Goal: Task Accomplishment & Management: Manage account settings

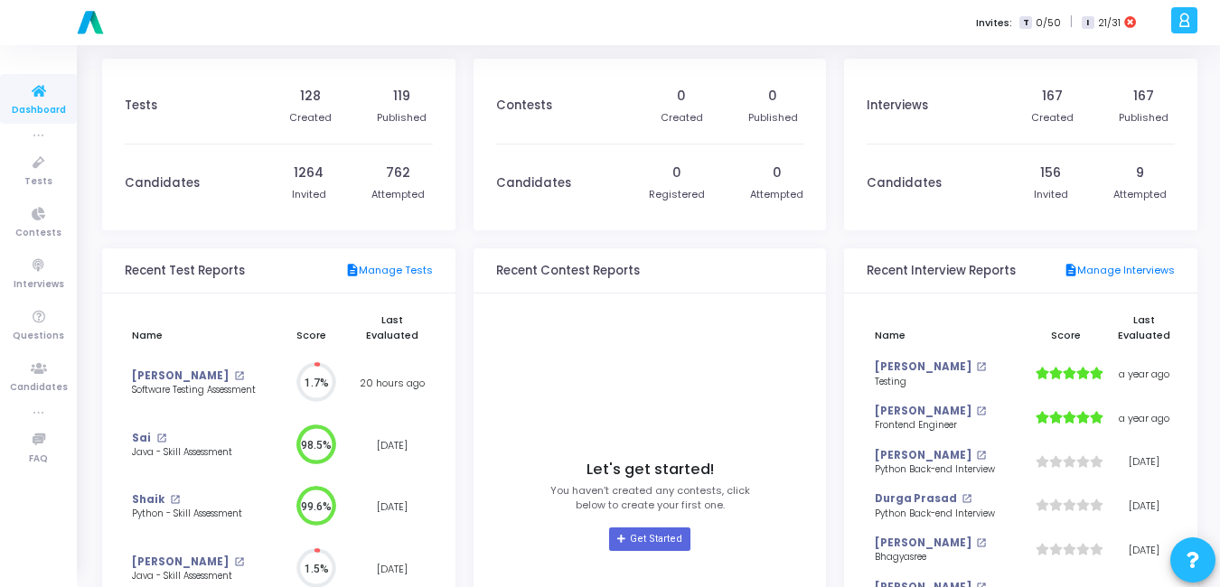
click at [532, 9] on div "Invites: T 0/50 | I 21/31" at bounding box center [673, 22] width 985 height 45
click at [40, 160] on icon at bounding box center [39, 163] width 38 height 23
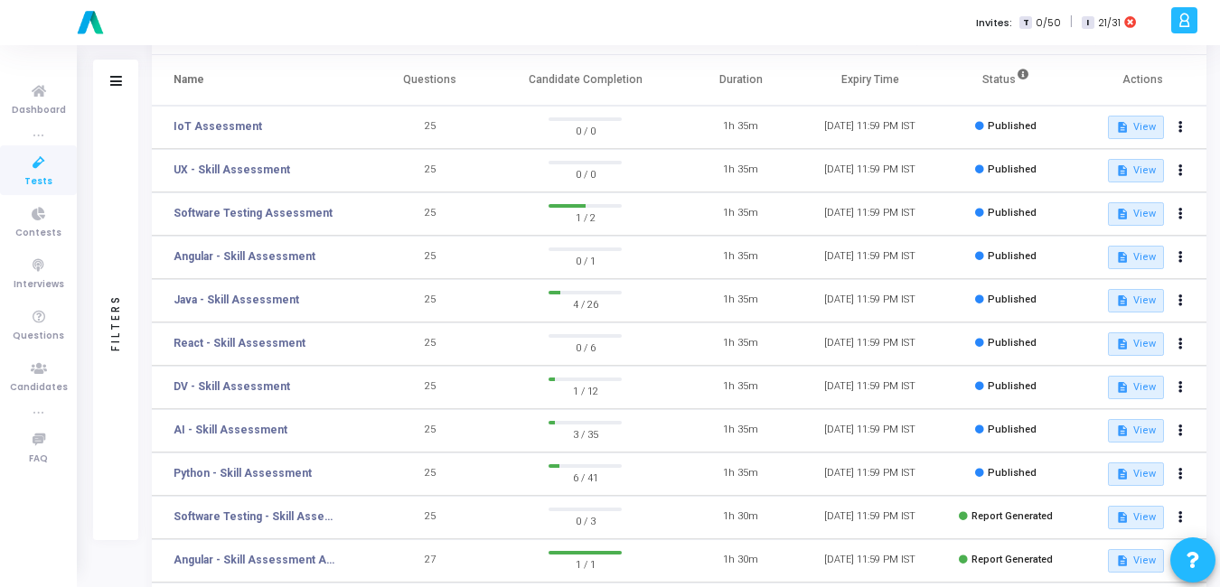
scroll to position [109, 0]
click at [1172, 472] on button at bounding box center [1180, 473] width 25 height 25
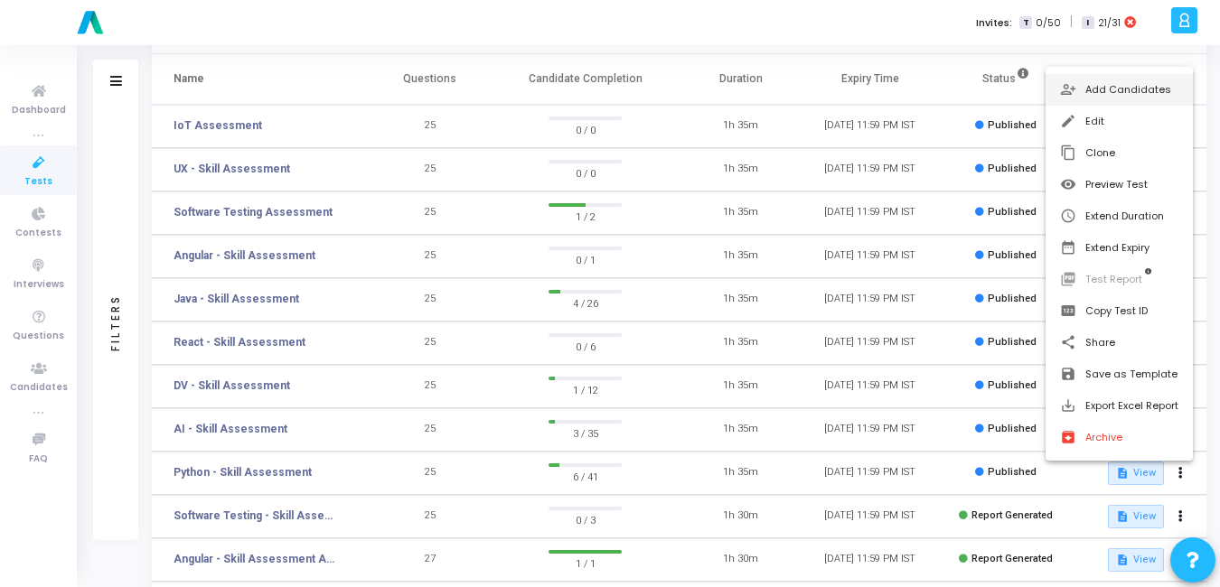
click at [1091, 88] on button "person_add_alt Add Candidates" at bounding box center [1118, 90] width 147 height 32
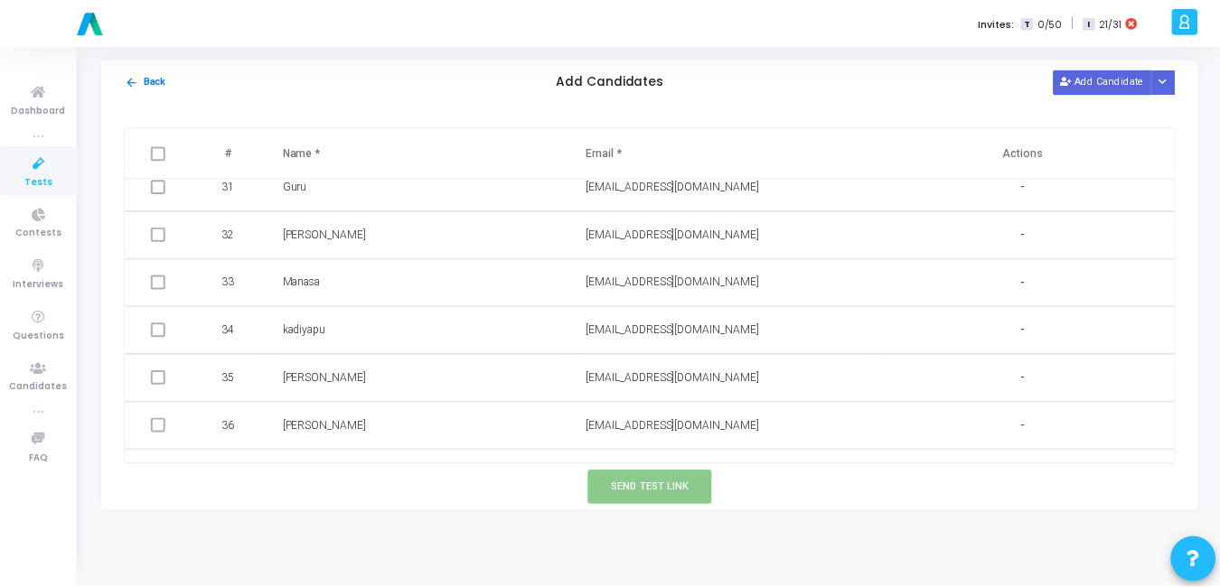
scroll to position [1678, 0]
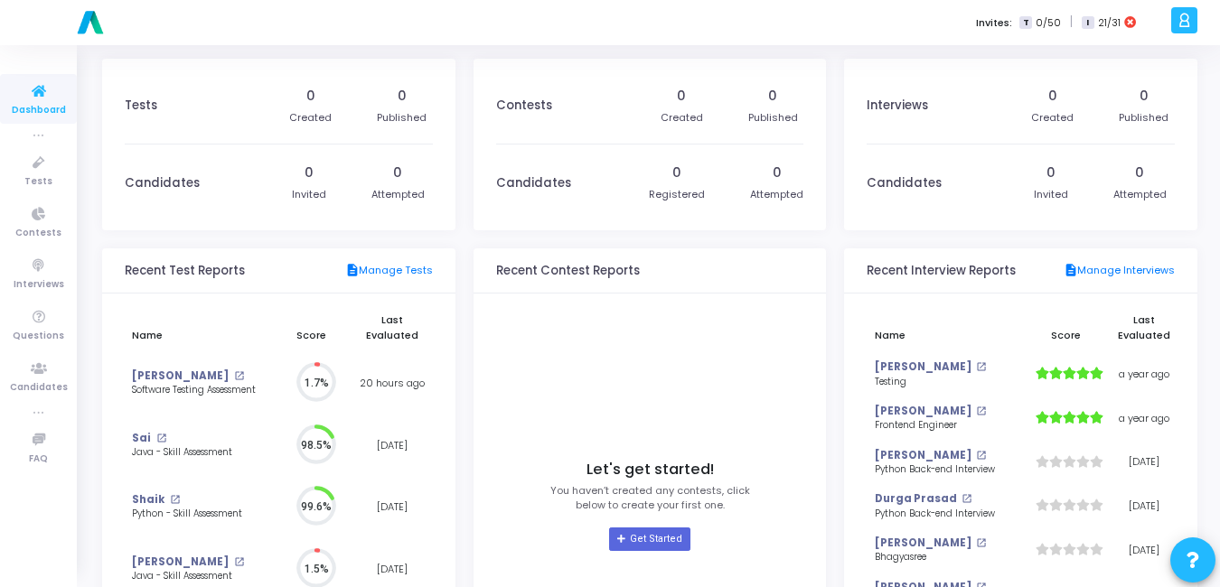
scroll to position [40, 19]
click at [42, 184] on span "Tests" at bounding box center [38, 181] width 28 height 15
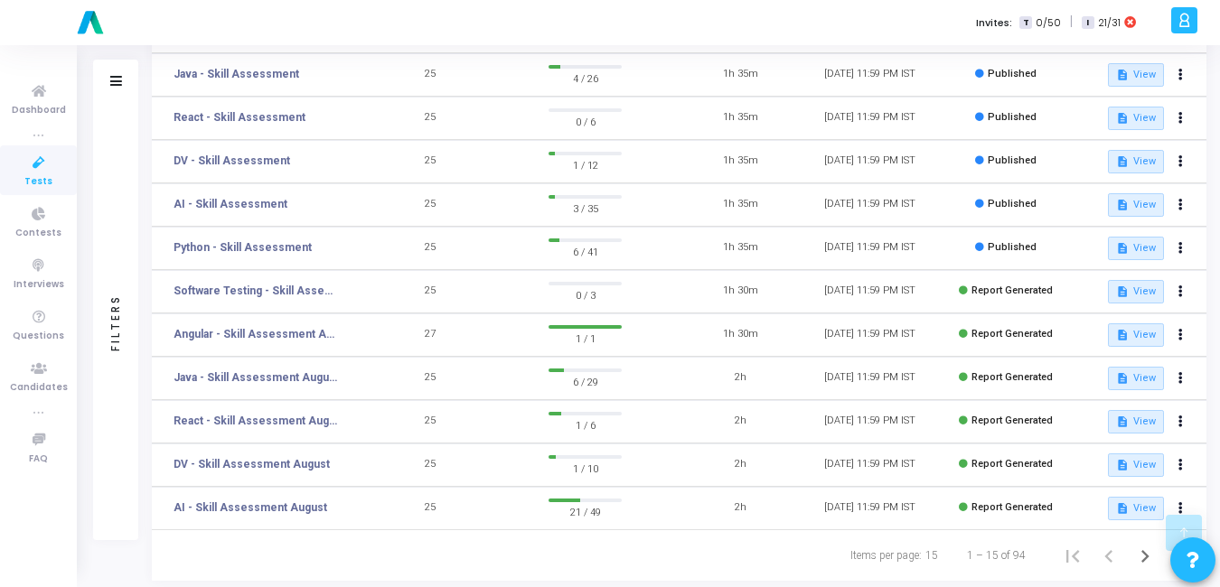
scroll to position [335, 0]
click at [1184, 253] on button at bounding box center [1180, 247] width 25 height 25
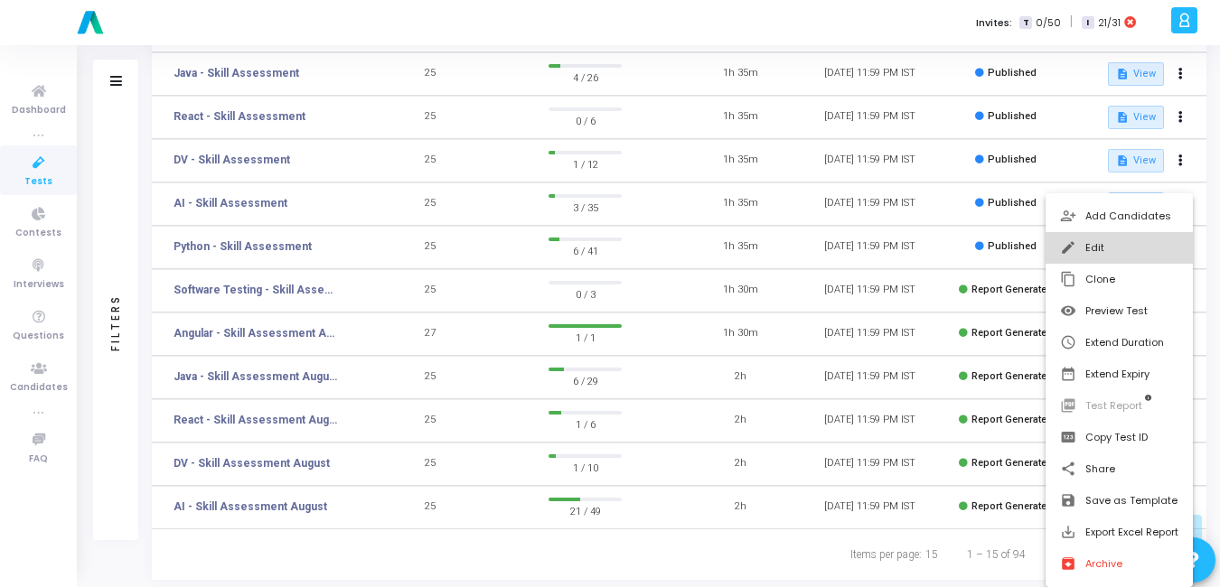
click at [1169, 261] on button "edit Edit" at bounding box center [1118, 248] width 147 height 32
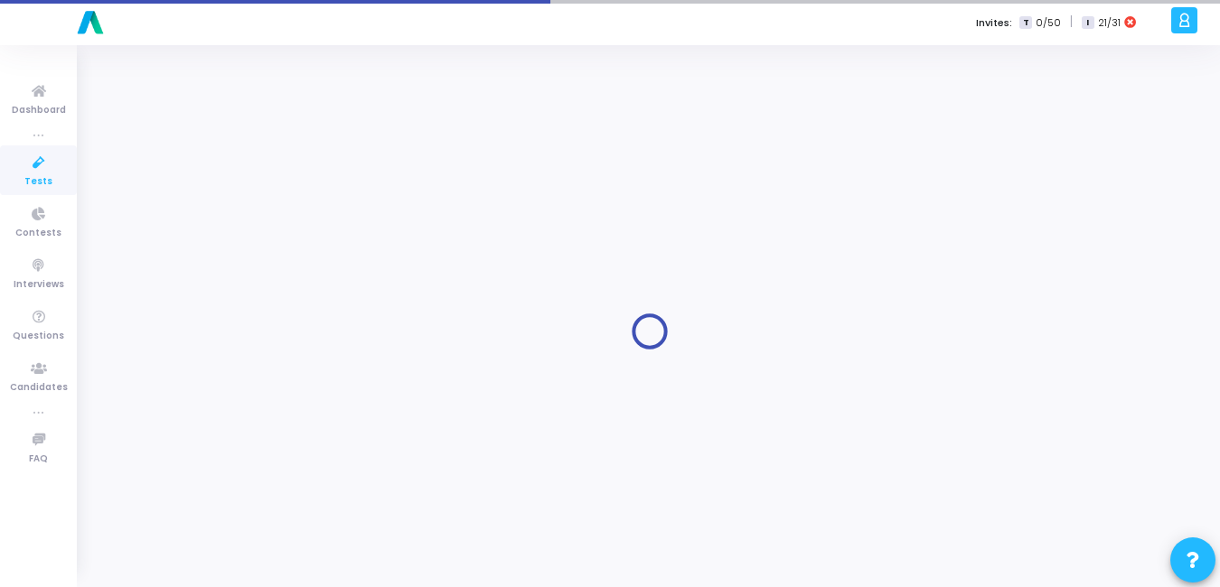
type input "Python - Skill Assessment"
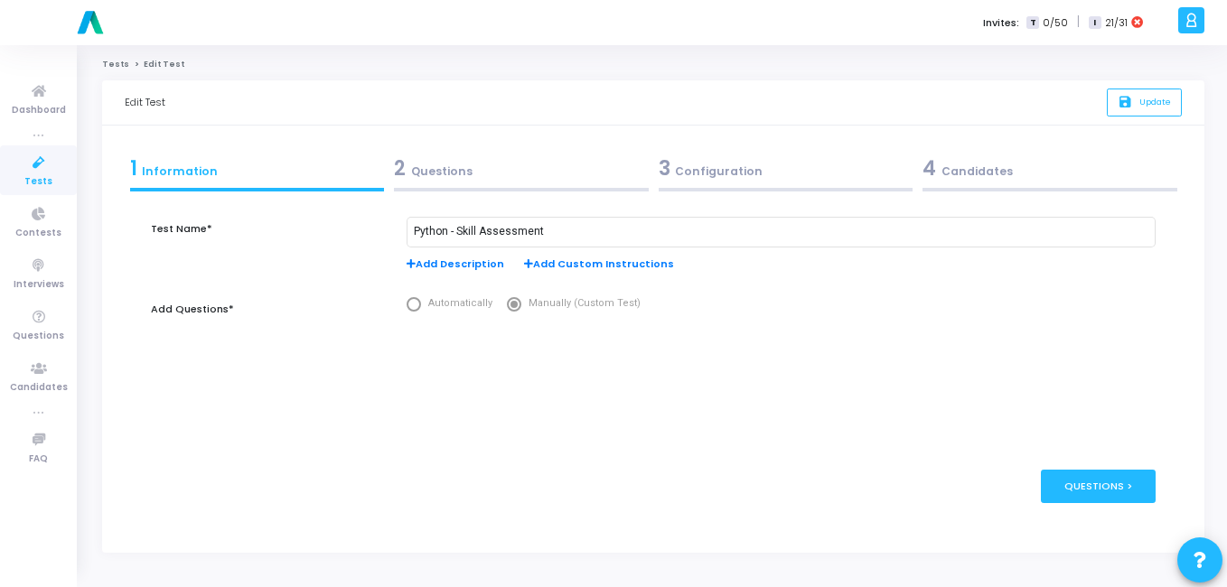
click at [957, 174] on div "4 Candidates" at bounding box center [1049, 169] width 255 height 30
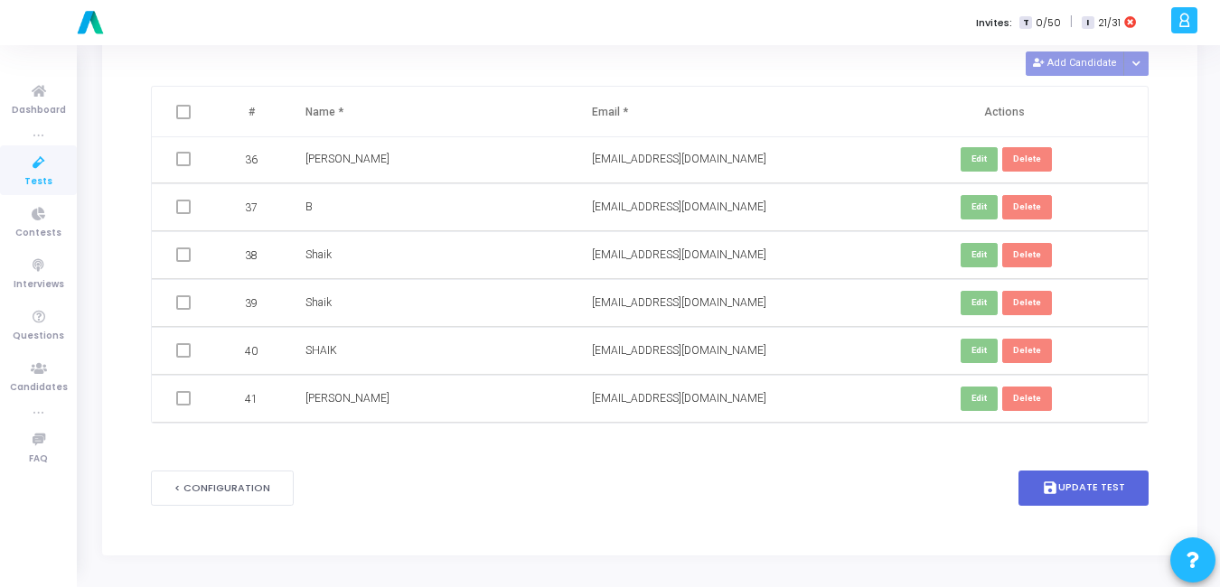
click at [178, 403] on span at bounding box center [183, 398] width 14 height 14
click at [42, 171] on icon at bounding box center [39, 163] width 38 height 23
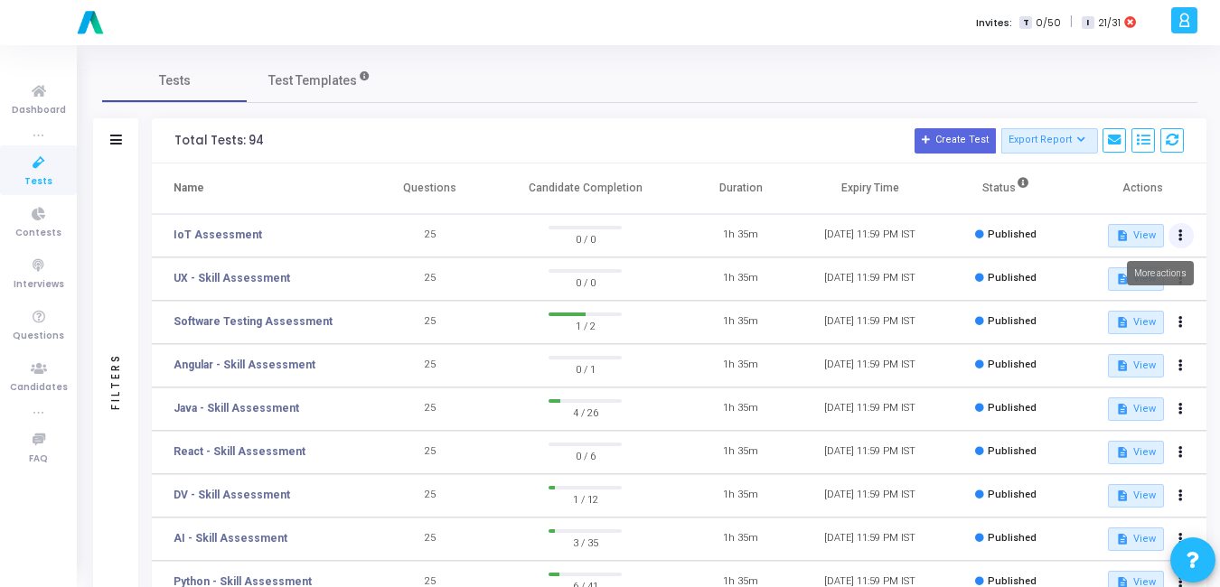
click at [1178, 232] on icon at bounding box center [1180, 235] width 5 height 9
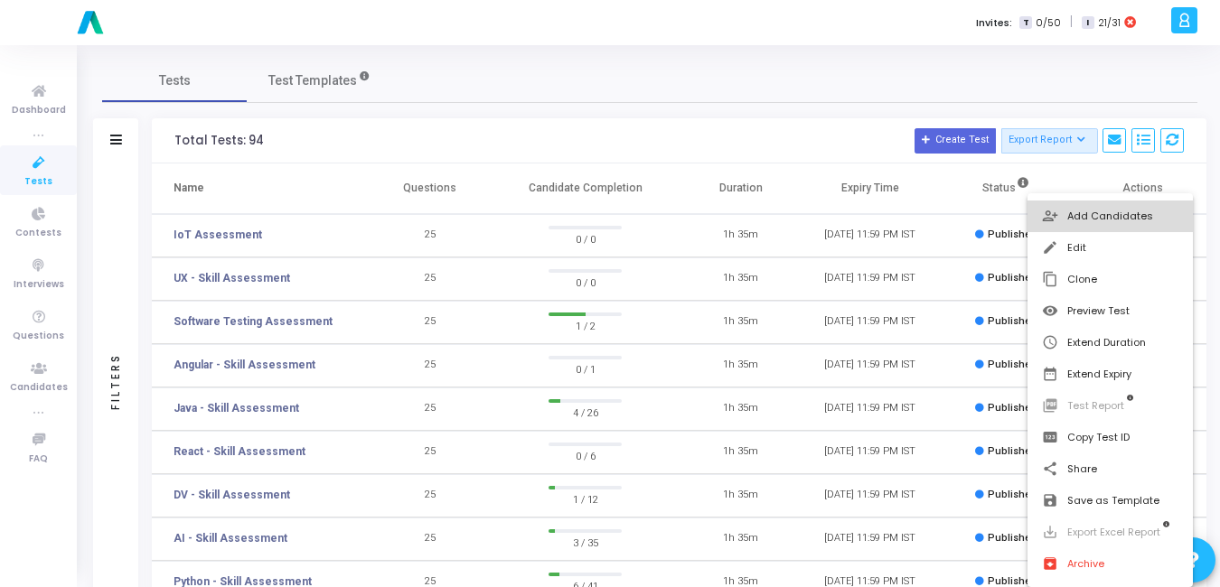
click at [1079, 216] on button "person_add_alt Add Candidates" at bounding box center [1109, 217] width 165 height 32
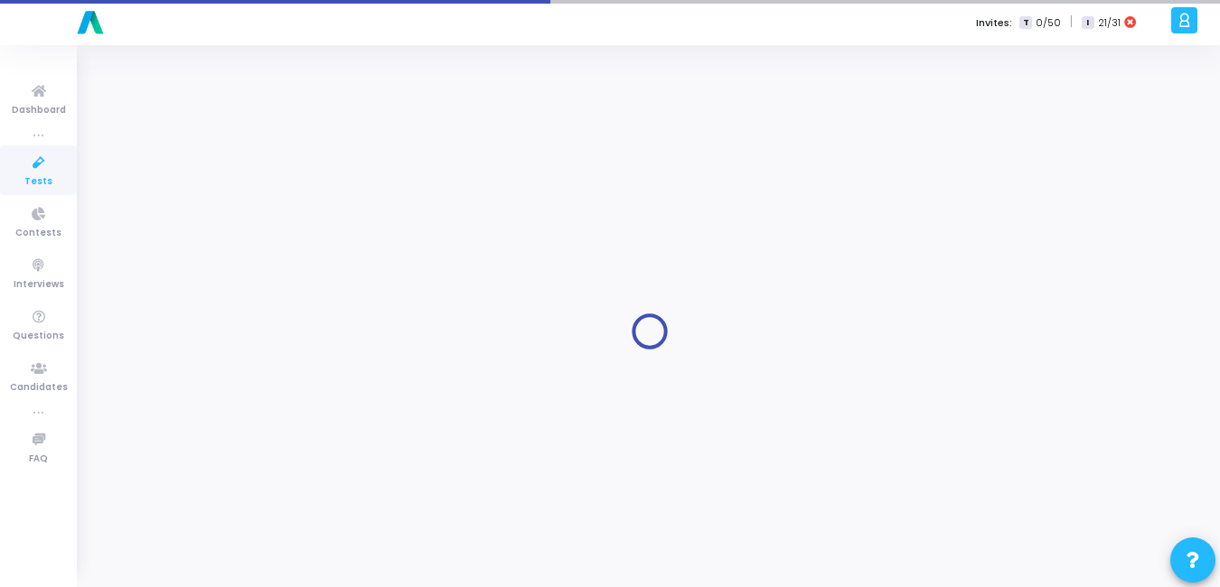
type input "Python - Skill Assessment"
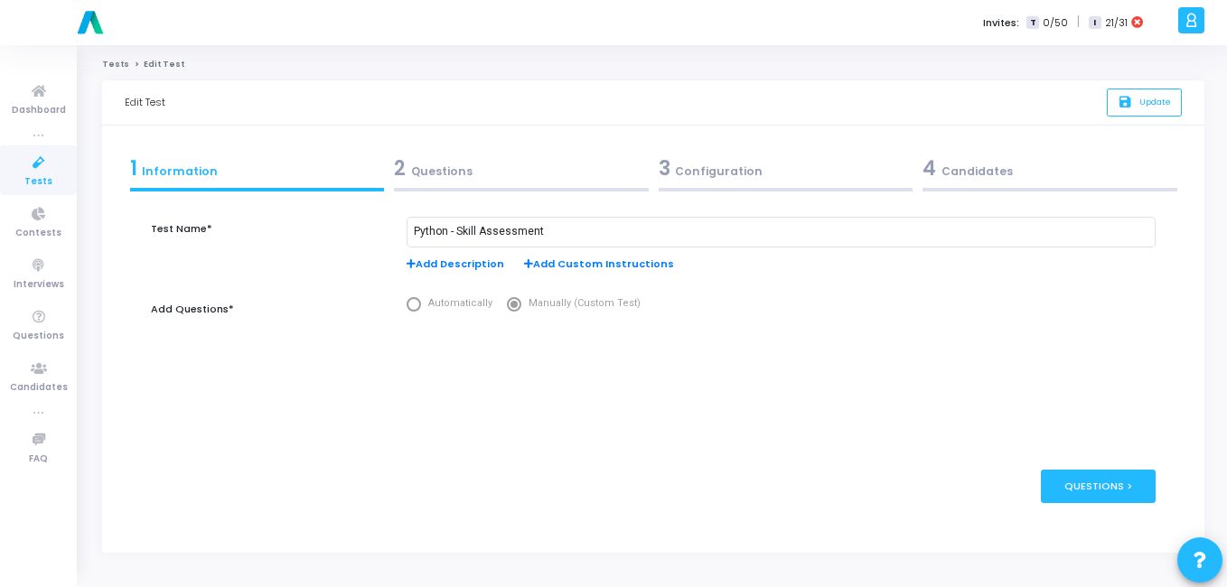
click at [36, 174] on span "Tests" at bounding box center [38, 181] width 28 height 15
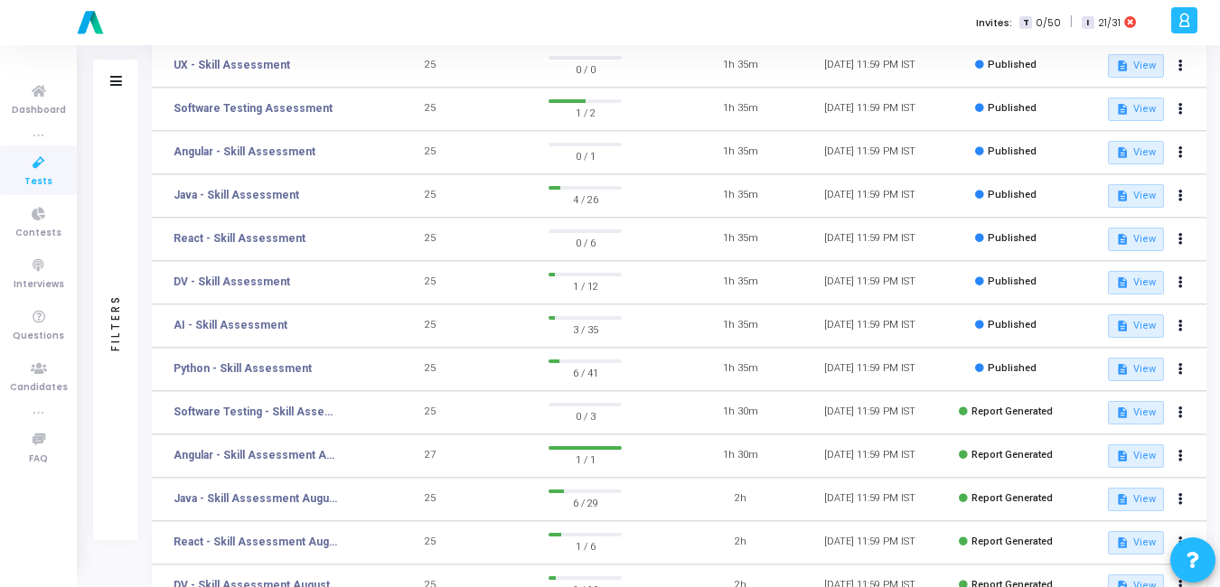
scroll to position [214, 0]
click at [1174, 320] on button at bounding box center [1180, 325] width 25 height 25
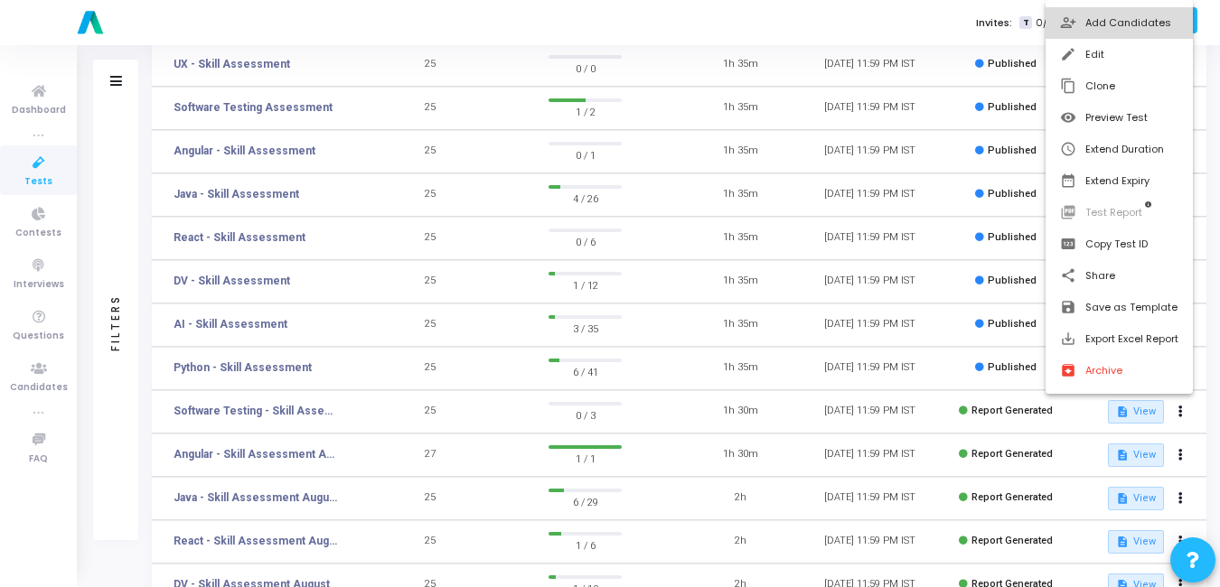
click at [1093, 23] on button "person_add_alt Add Candidates" at bounding box center [1118, 23] width 147 height 32
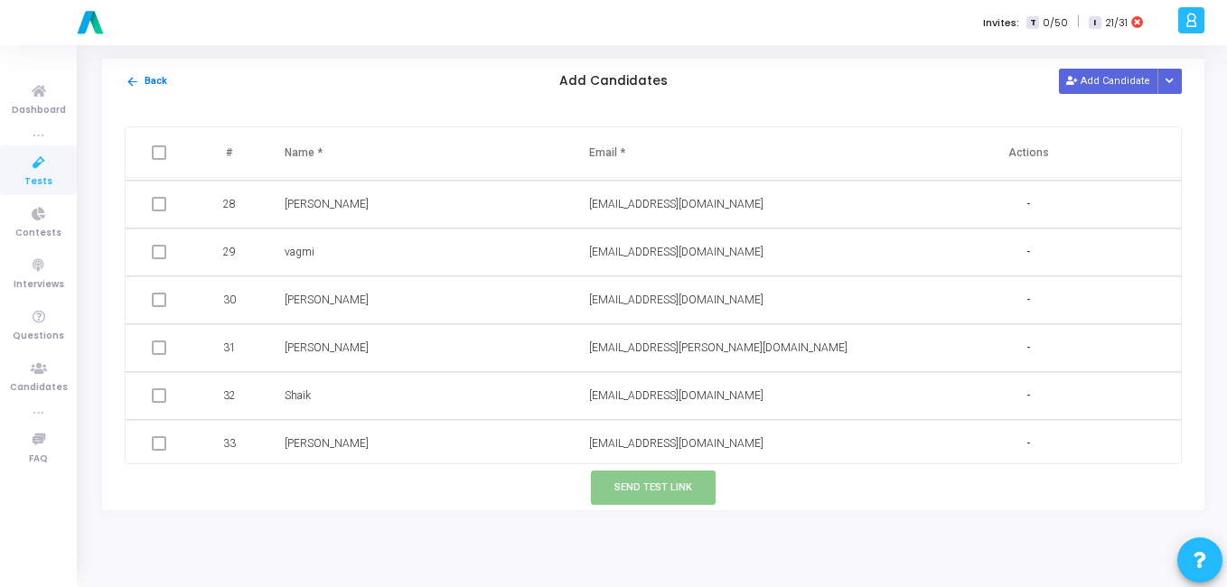
scroll to position [1390, 0]
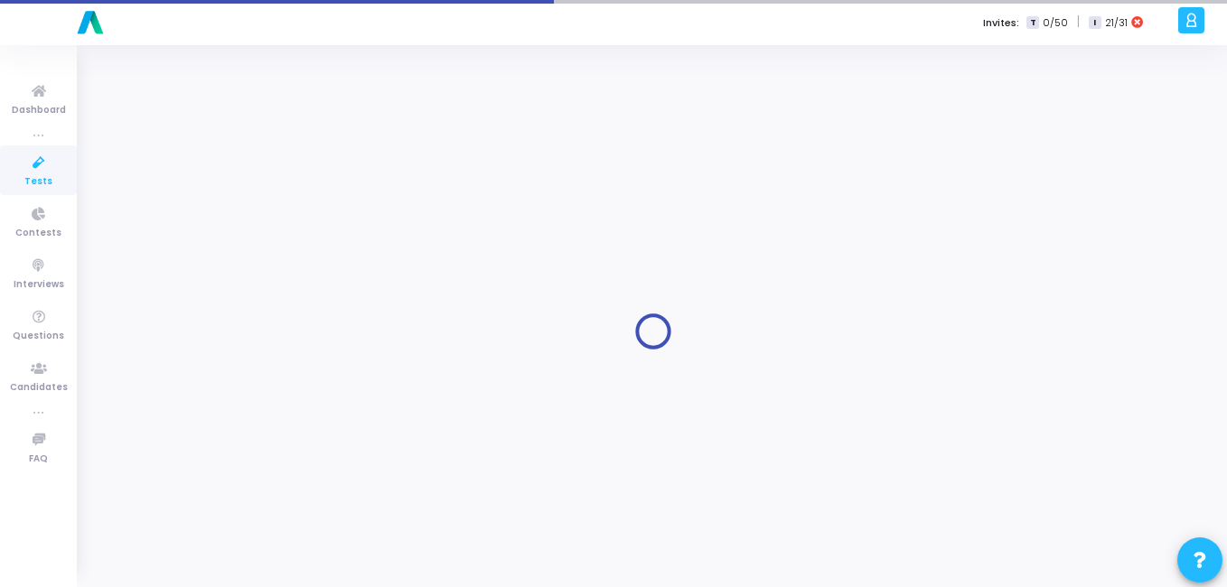
type input "Python - Skill Assessment"
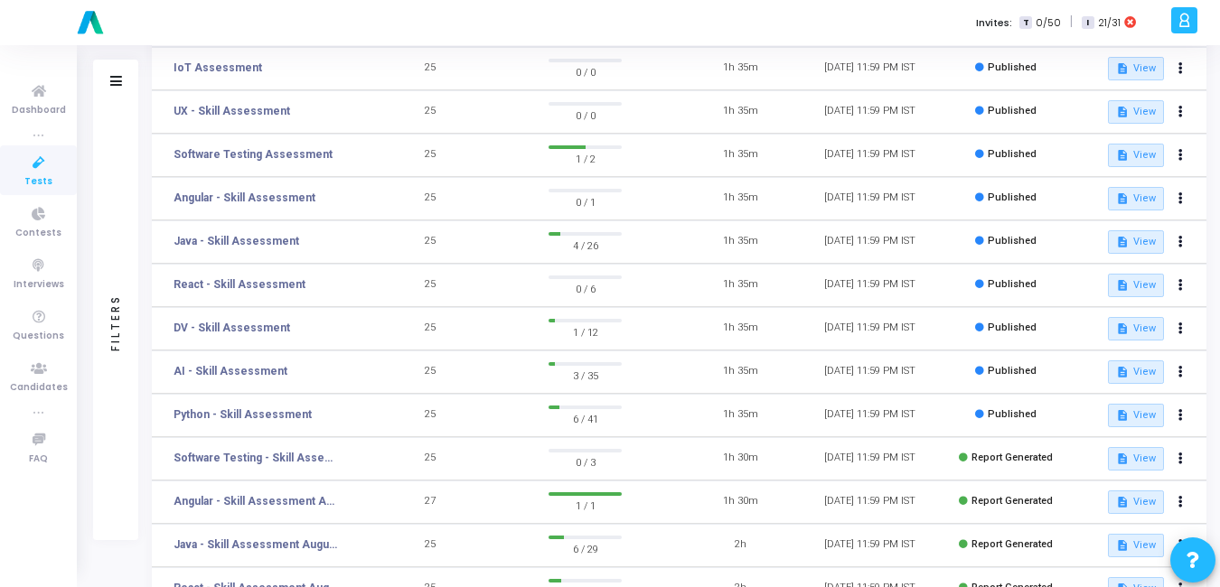
scroll to position [185, 0]
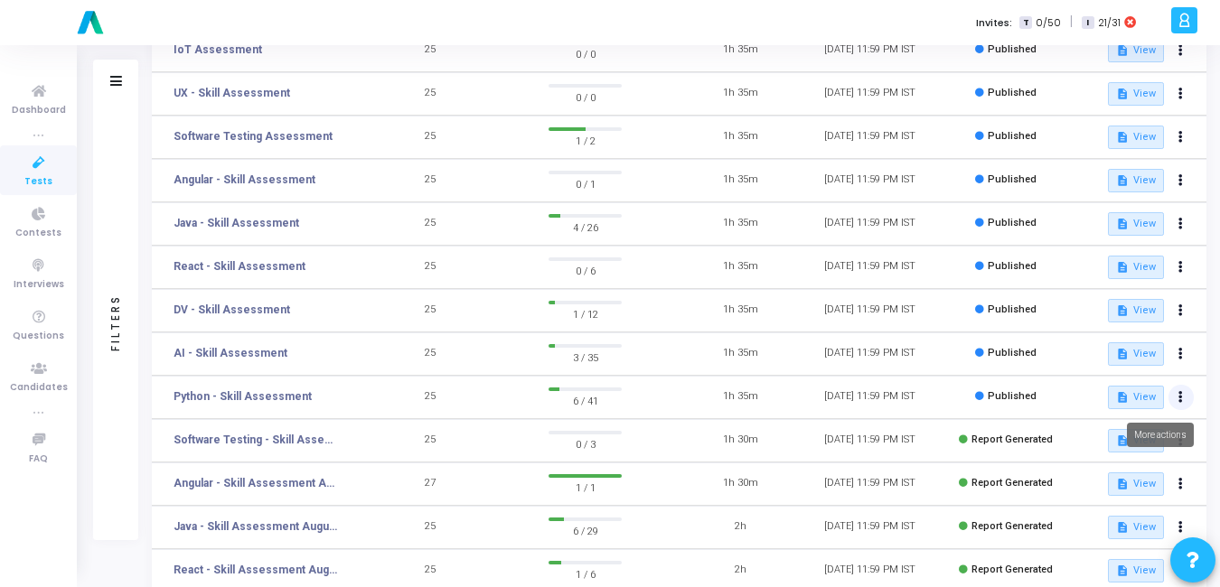
click at [1184, 394] on button at bounding box center [1180, 397] width 25 height 25
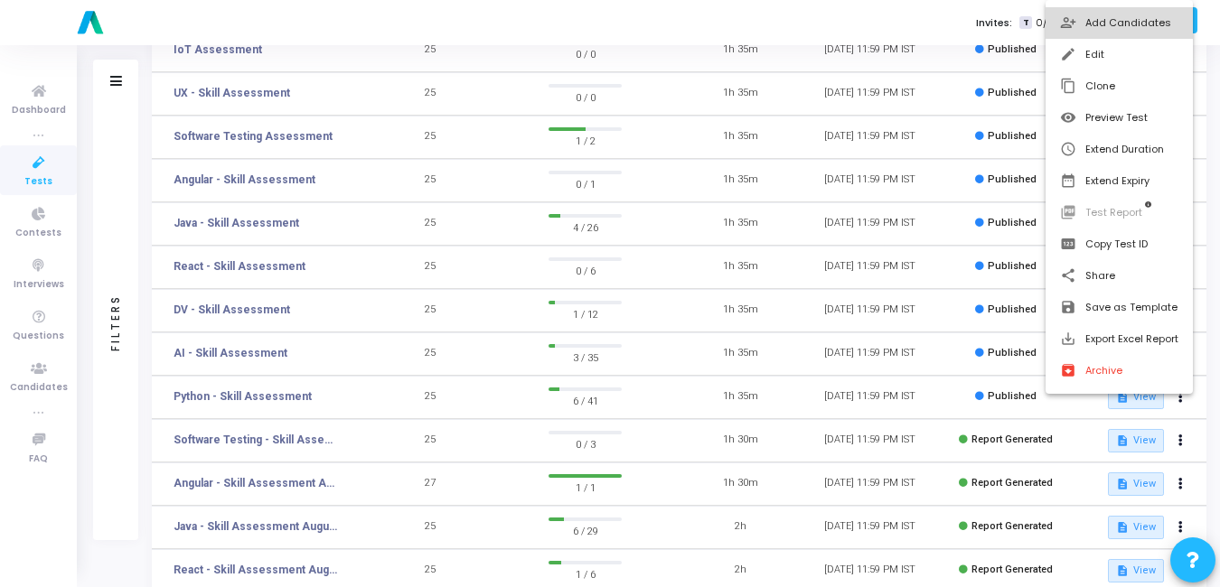
click at [1109, 13] on button "person_add_alt Add Candidates" at bounding box center [1118, 23] width 147 height 32
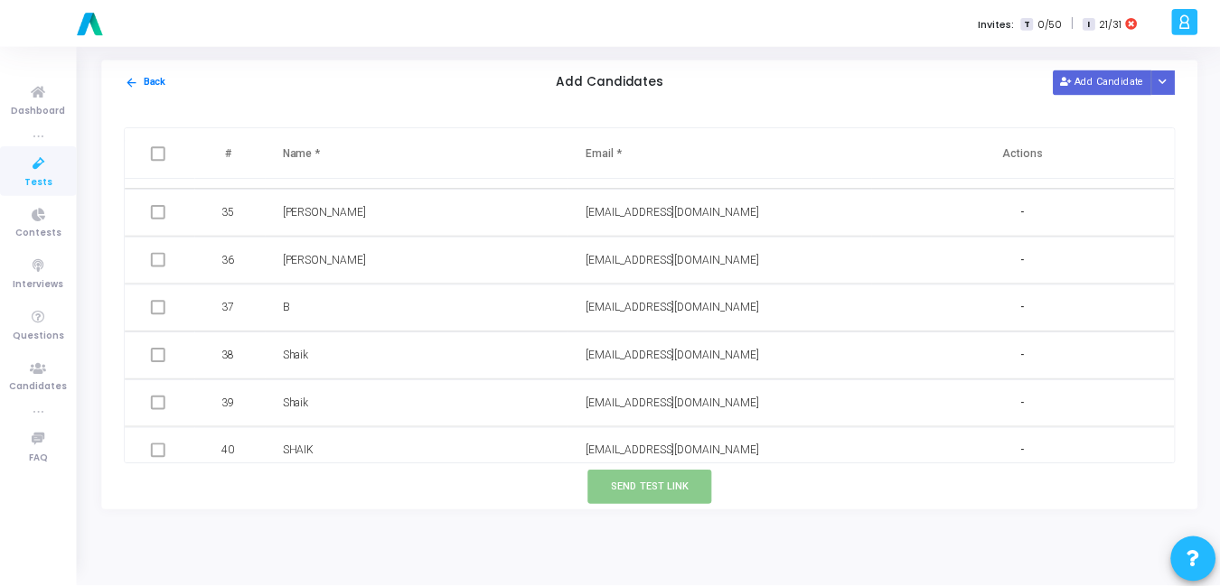
scroll to position [1678, 0]
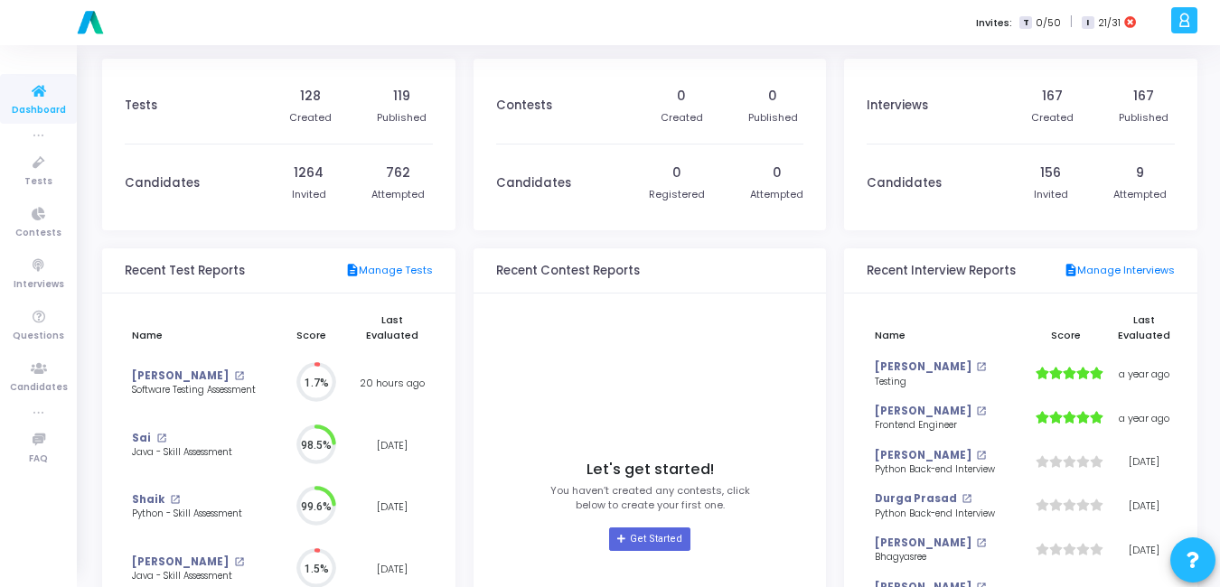
scroll to position [40, 19]
click at [23, 167] on icon at bounding box center [39, 163] width 38 height 23
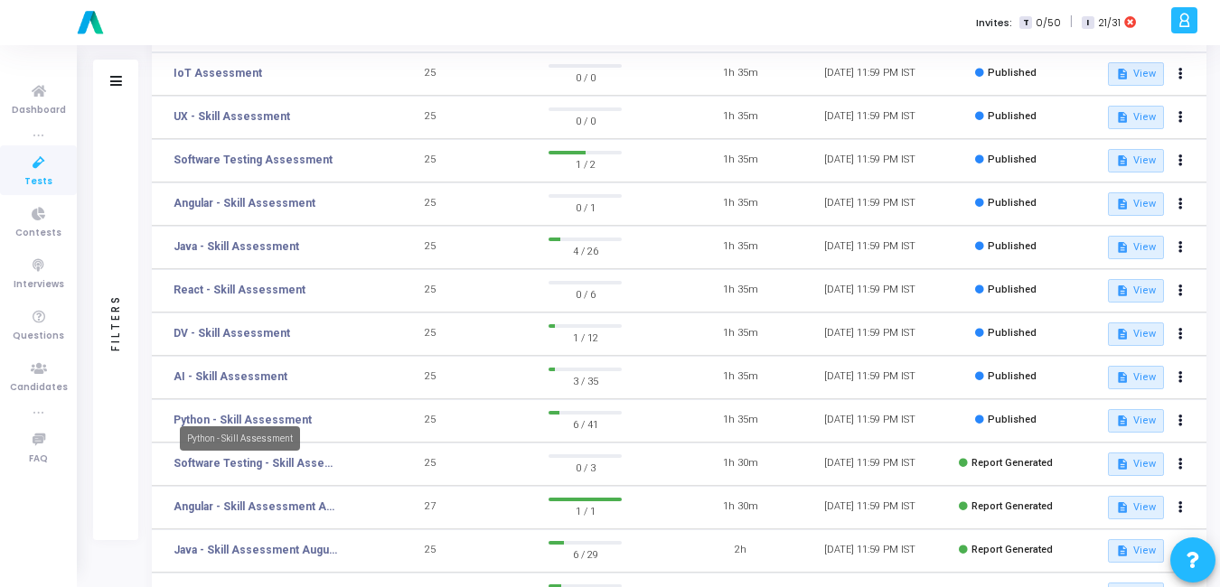
scroll to position [189, 0]
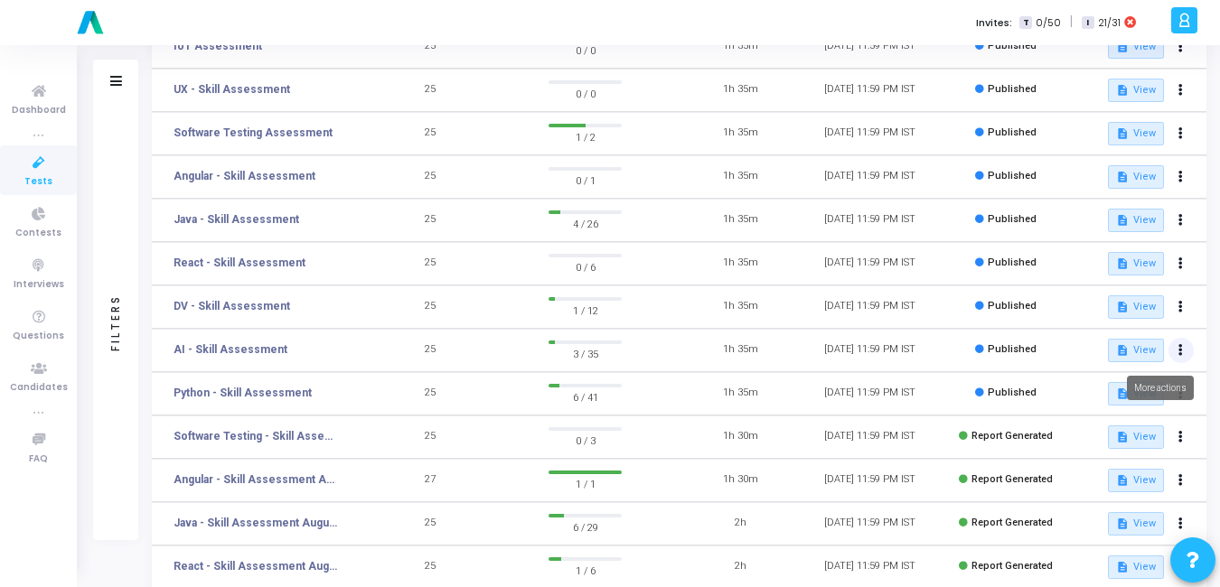
click at [1183, 351] on button at bounding box center [1180, 350] width 25 height 25
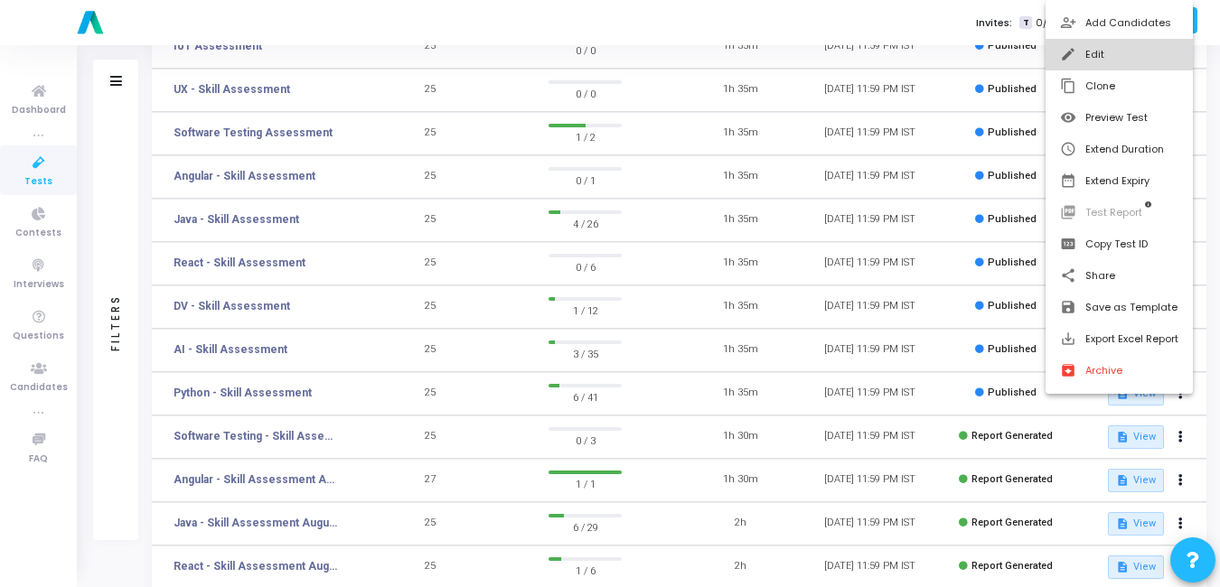
click at [1083, 58] on button "edit Edit" at bounding box center [1118, 55] width 147 height 32
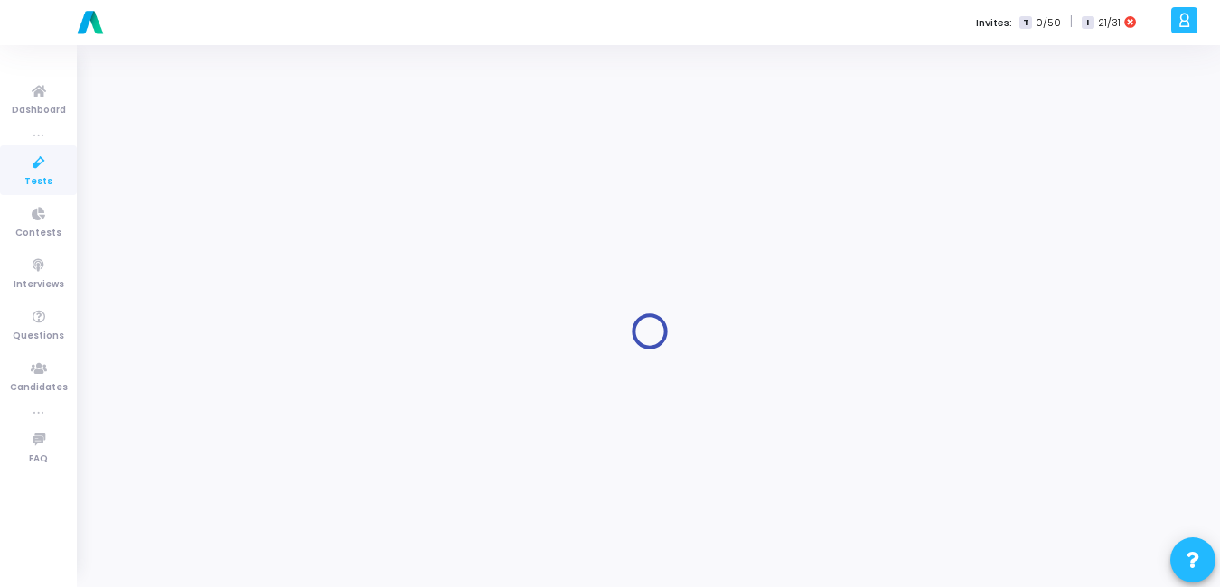
type input "AI - Skill Assessment"
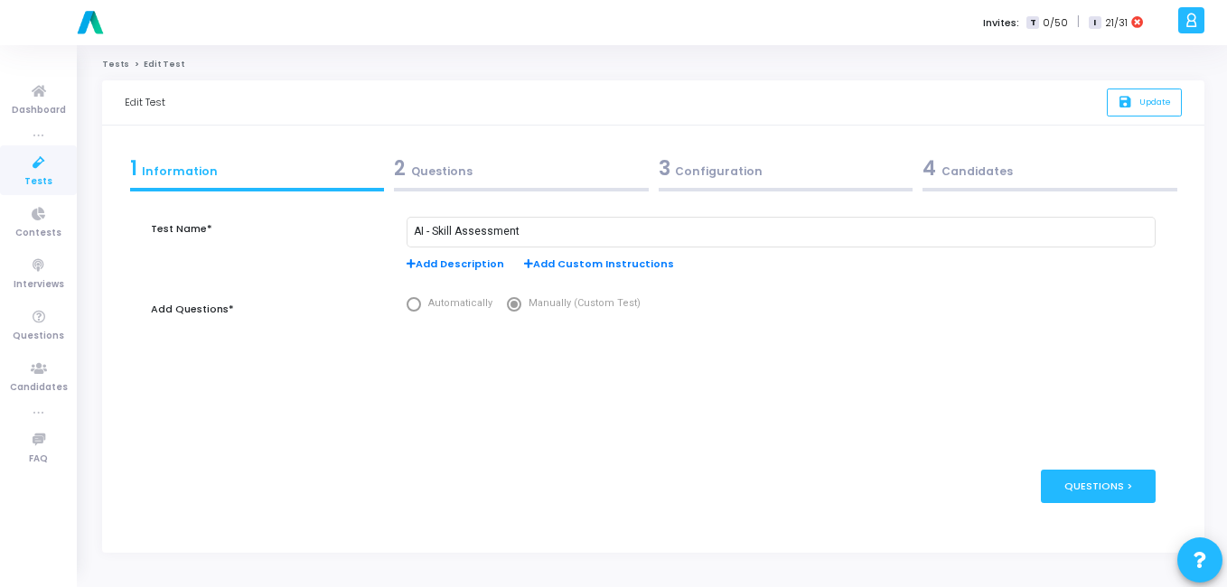
click at [720, 161] on div "3 Configuration" at bounding box center [786, 169] width 255 height 30
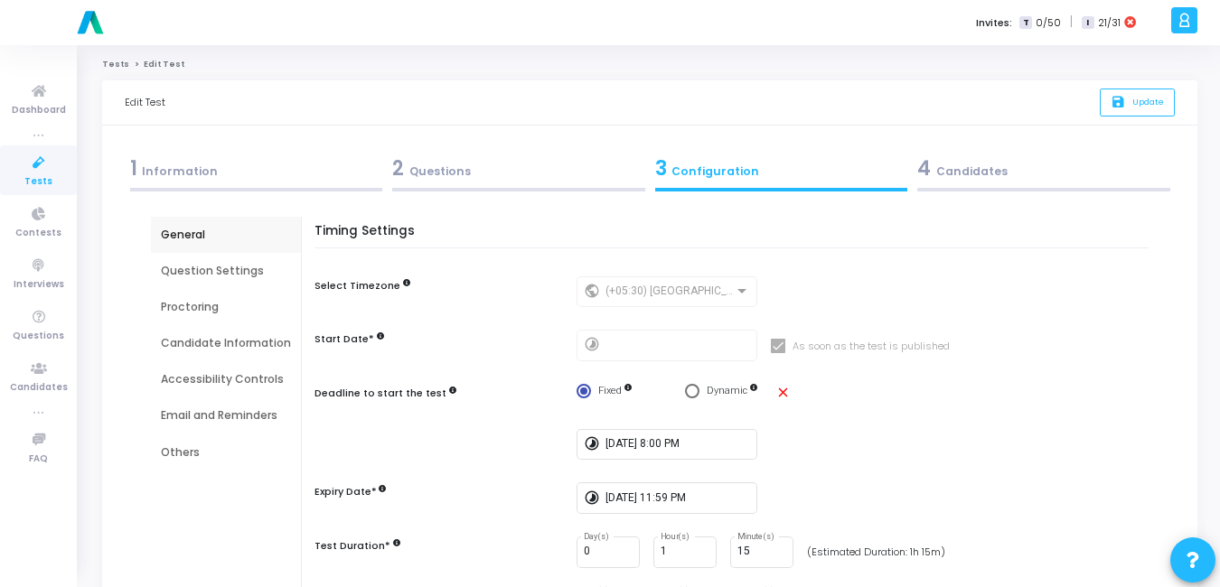
click at [922, 171] on span "4" at bounding box center [924, 168] width 14 height 28
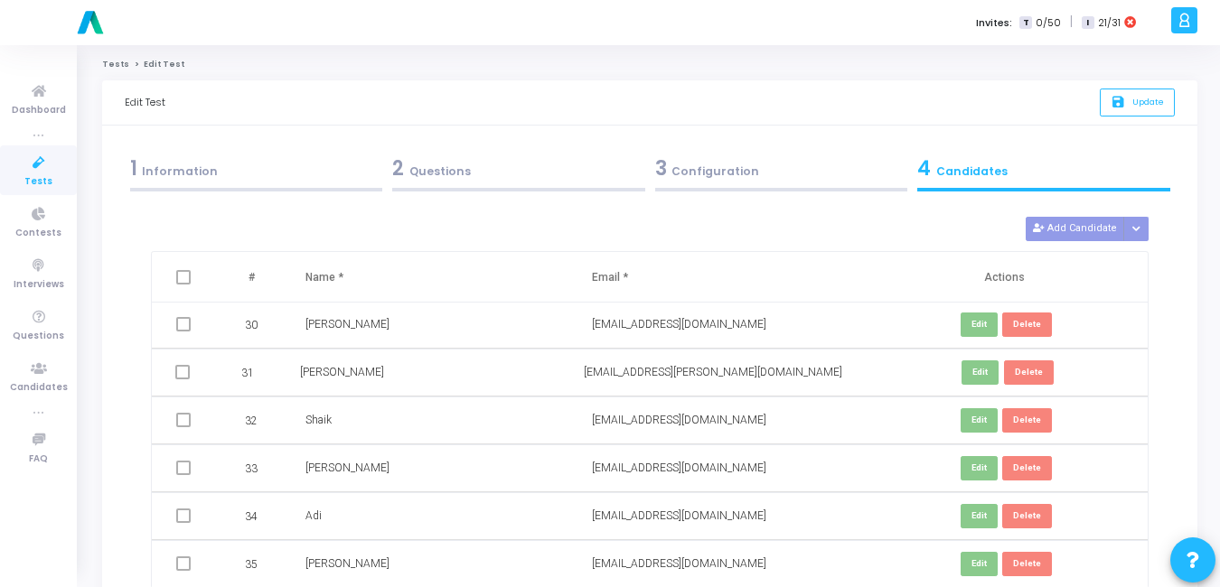
scroll to position [165, 0]
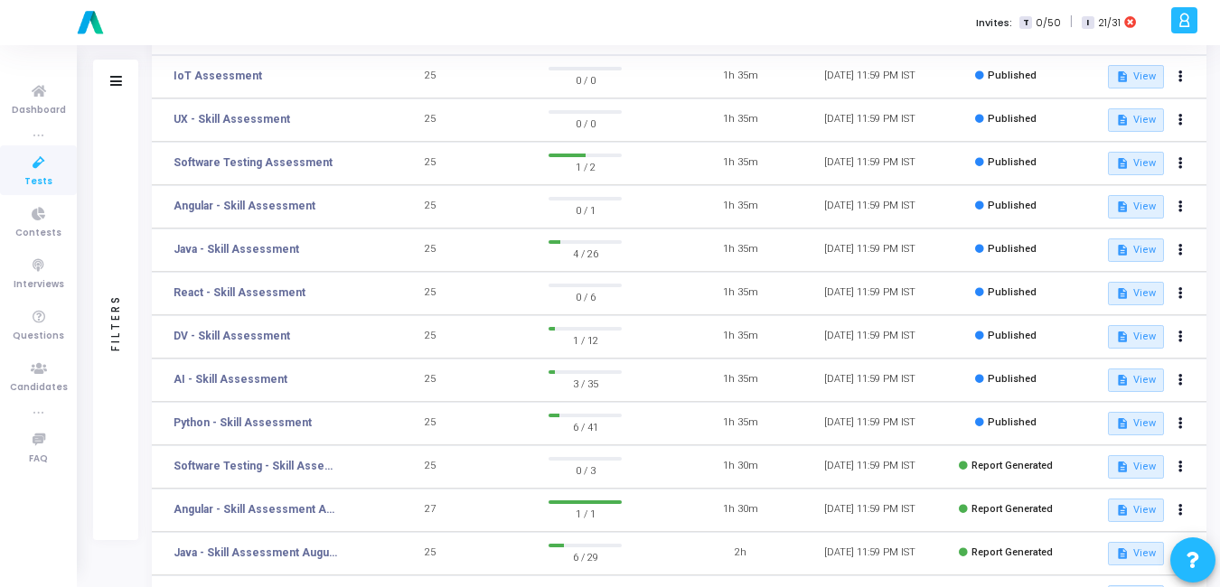
scroll to position [173, 0]
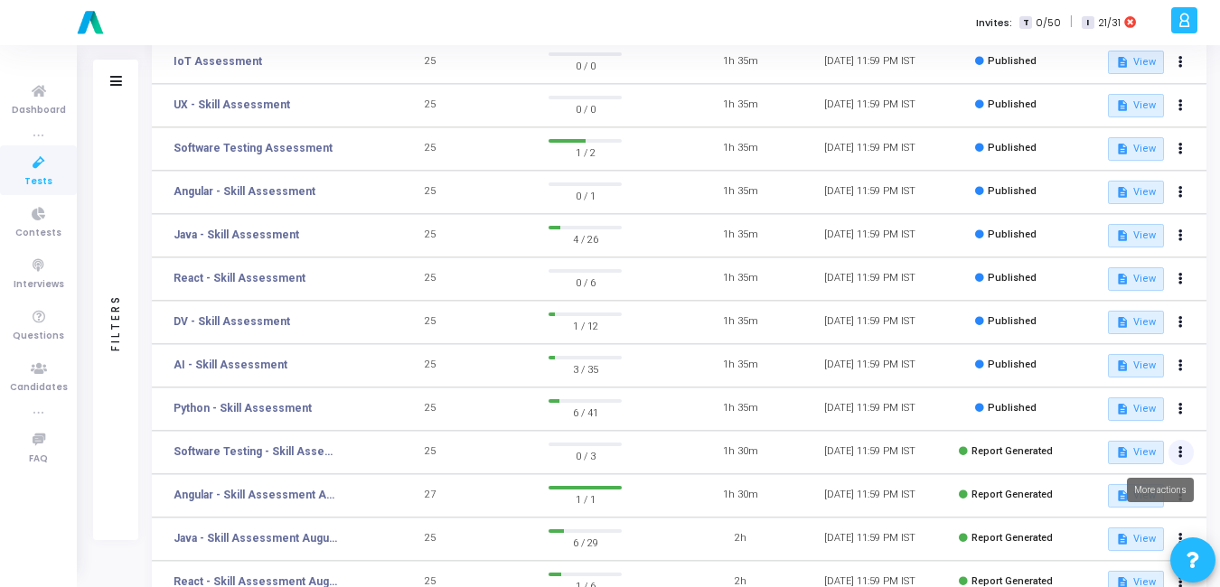
click at [1180, 460] on button at bounding box center [1180, 452] width 25 height 25
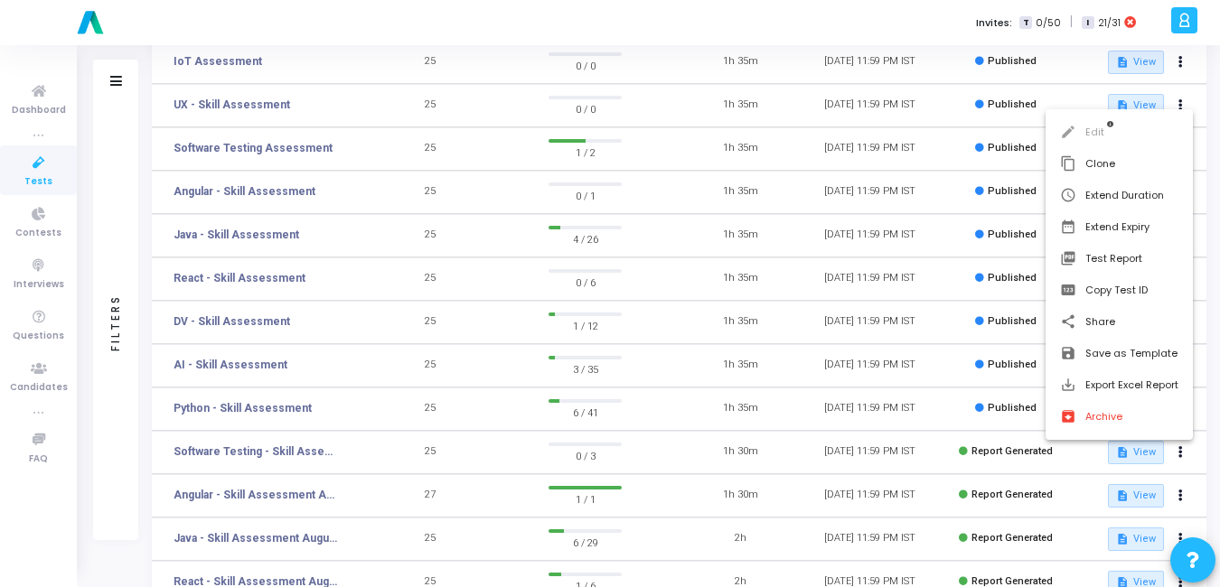
click at [882, 445] on div at bounding box center [610, 293] width 1220 height 587
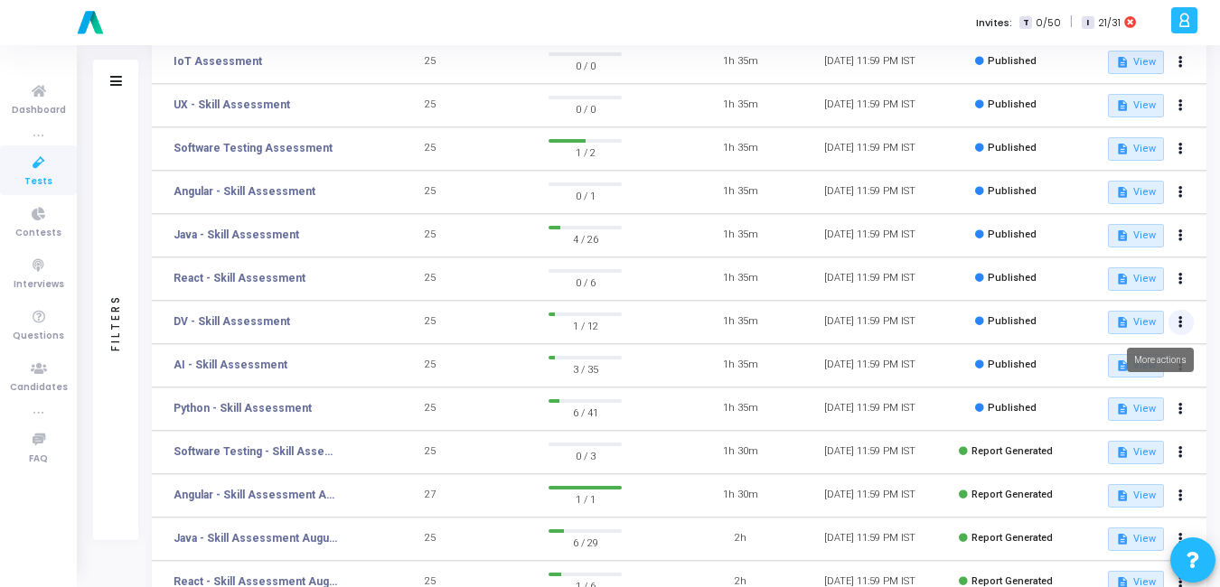
click at [1183, 322] on button at bounding box center [1180, 322] width 25 height 25
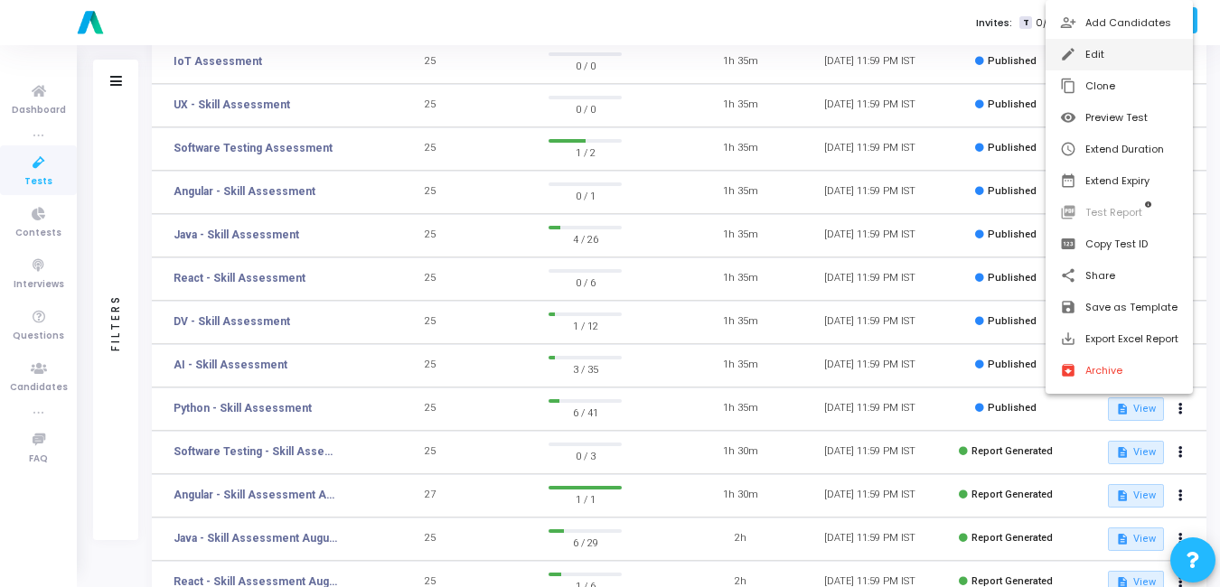
click at [1073, 44] on button "edit Edit" at bounding box center [1118, 55] width 147 height 32
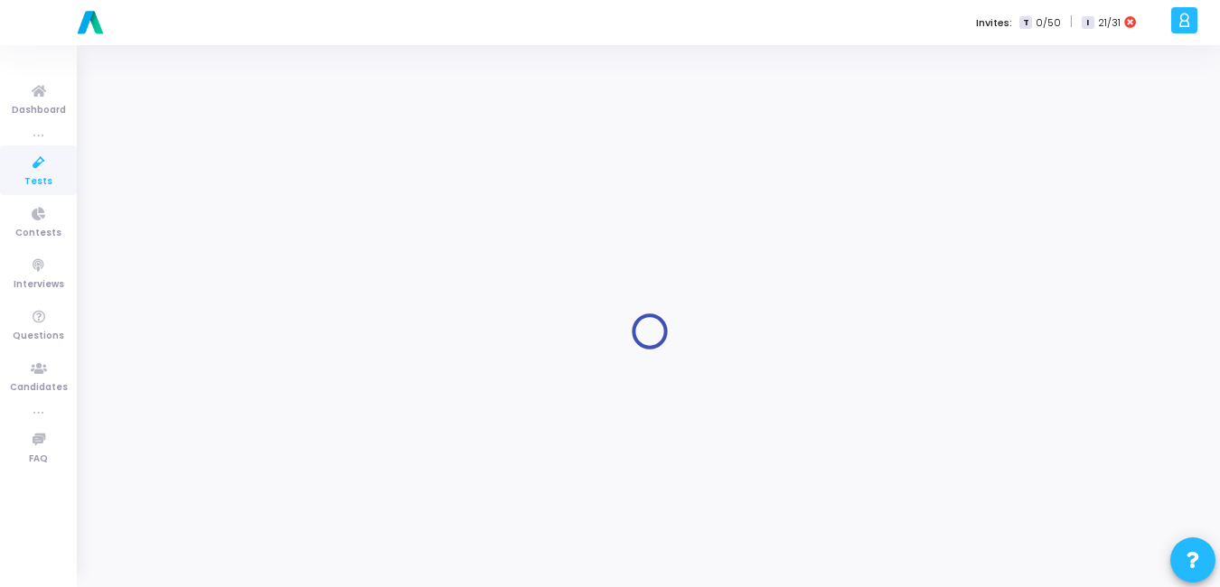
type input "DV - Skill Assessment"
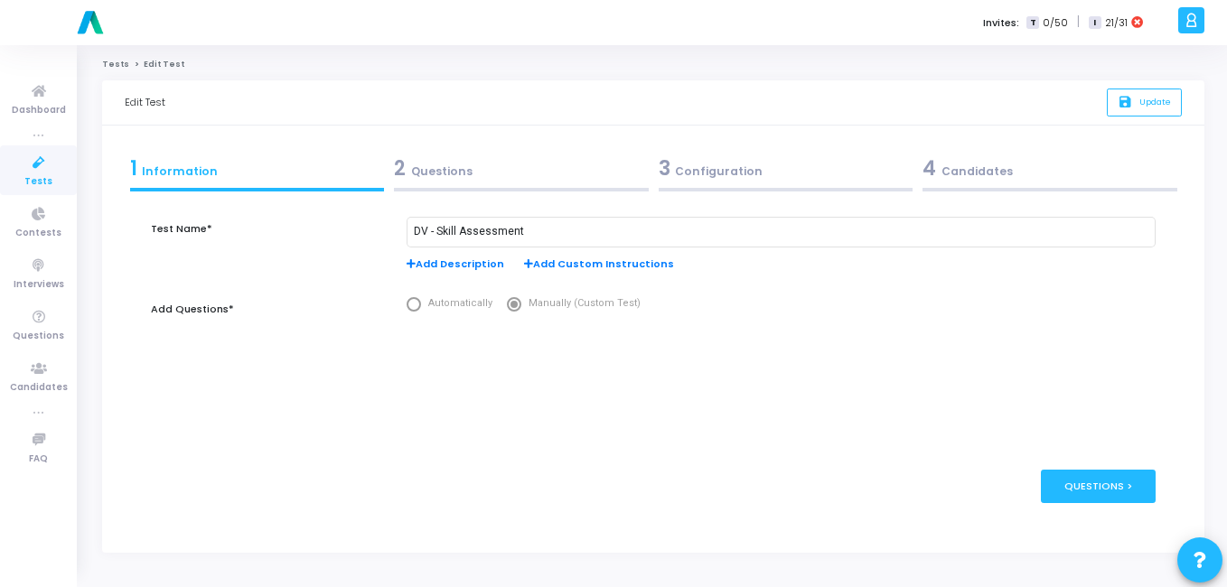
click at [982, 183] on div "4 Candidates" at bounding box center [1049, 169] width 255 height 30
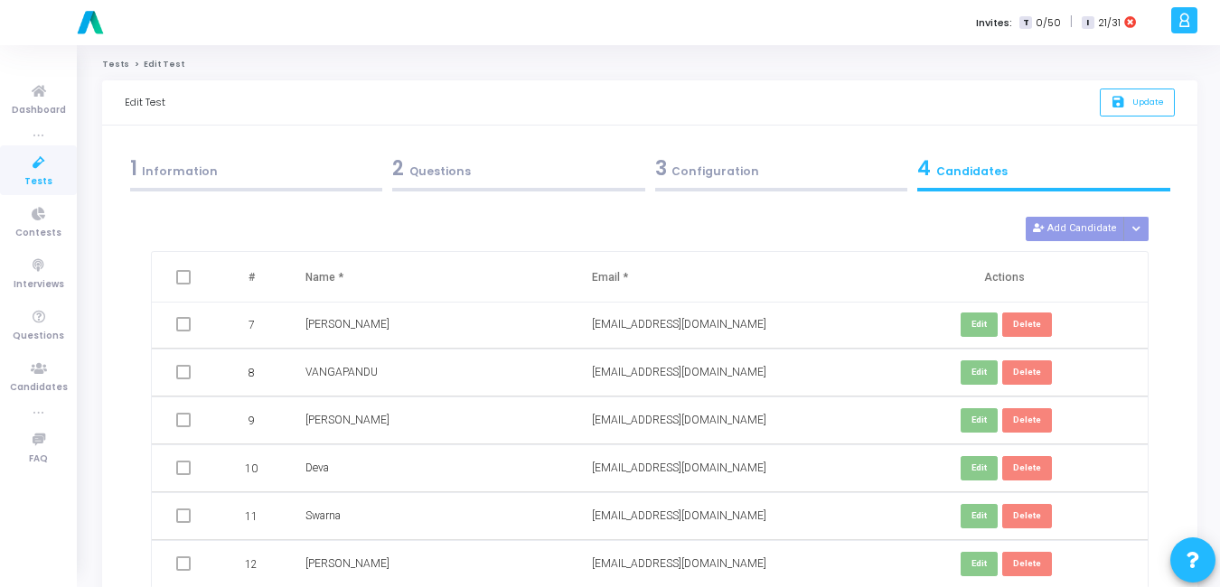
scroll to position [165, 0]
